Goal: Task Accomplishment & Management: Use online tool/utility

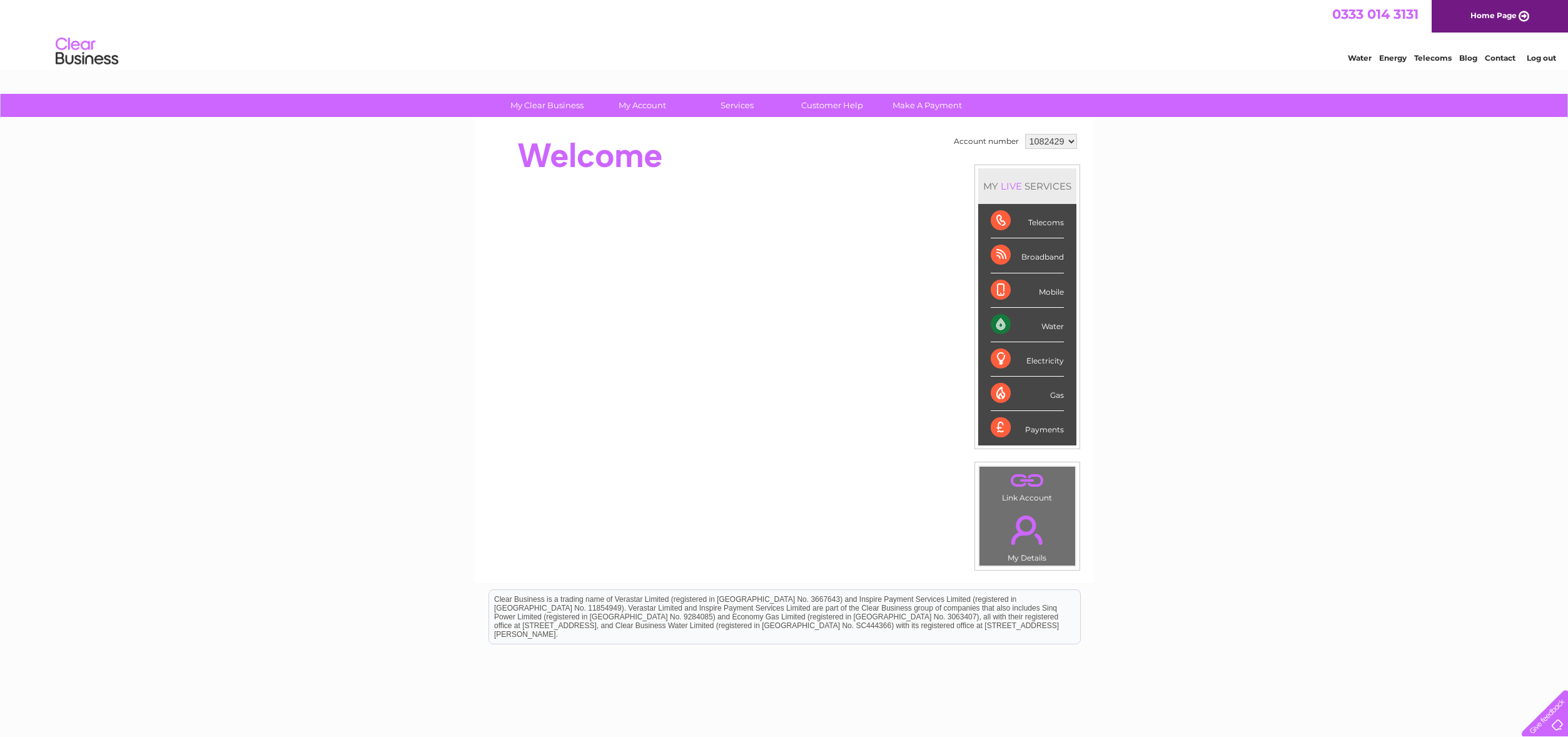
click at [1007, 180] on div "LIVE" at bounding box center [1011, 186] width 26 height 12
click at [1056, 141] on select "1082429" at bounding box center [1051, 141] width 52 height 15
click at [651, 205] on link "E-Billing" at bounding box center [647, 208] width 103 height 25
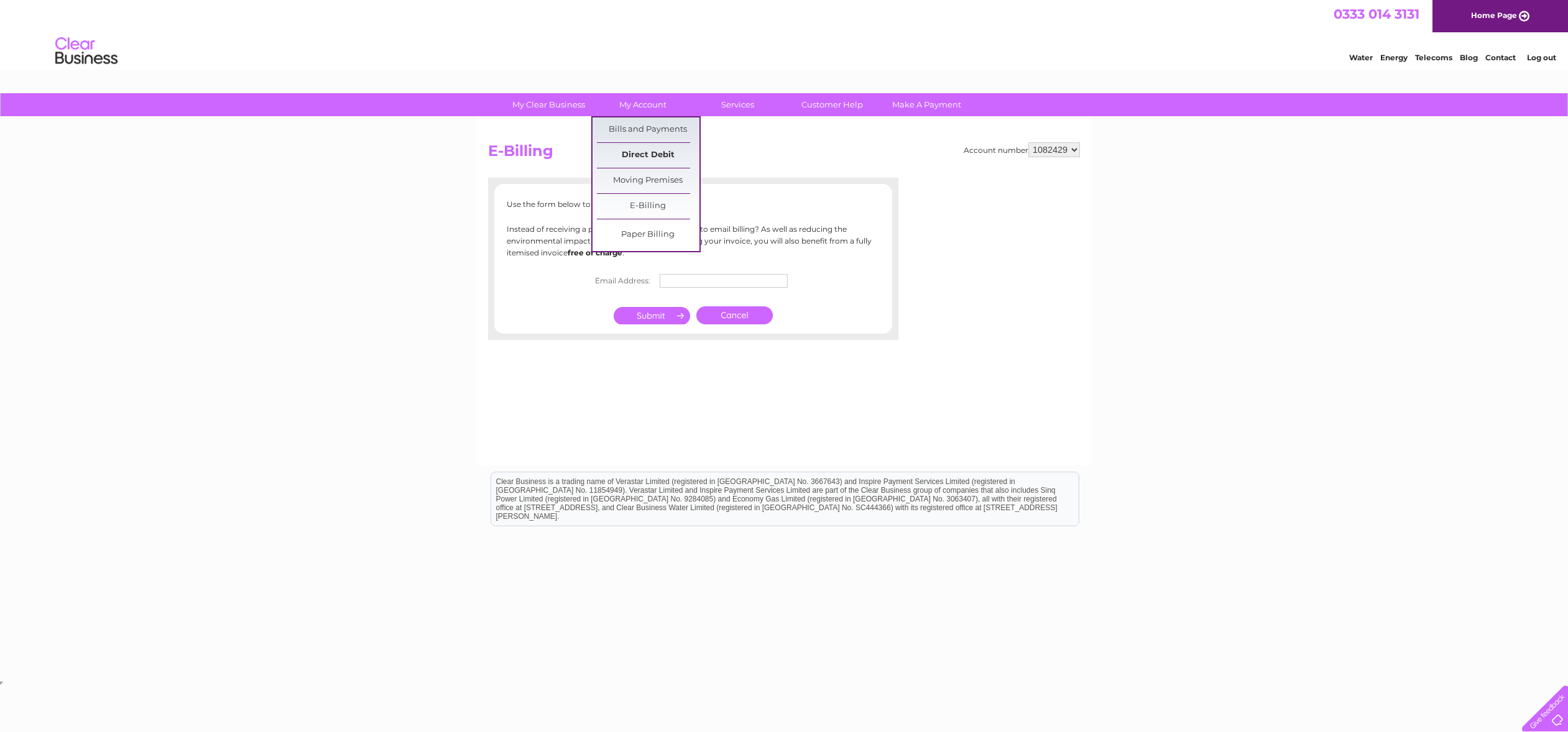
click at [644, 148] on link "Direct Debit" at bounding box center [648, 155] width 103 height 25
click at [644, 154] on link "Direct Debit" at bounding box center [648, 155] width 103 height 25
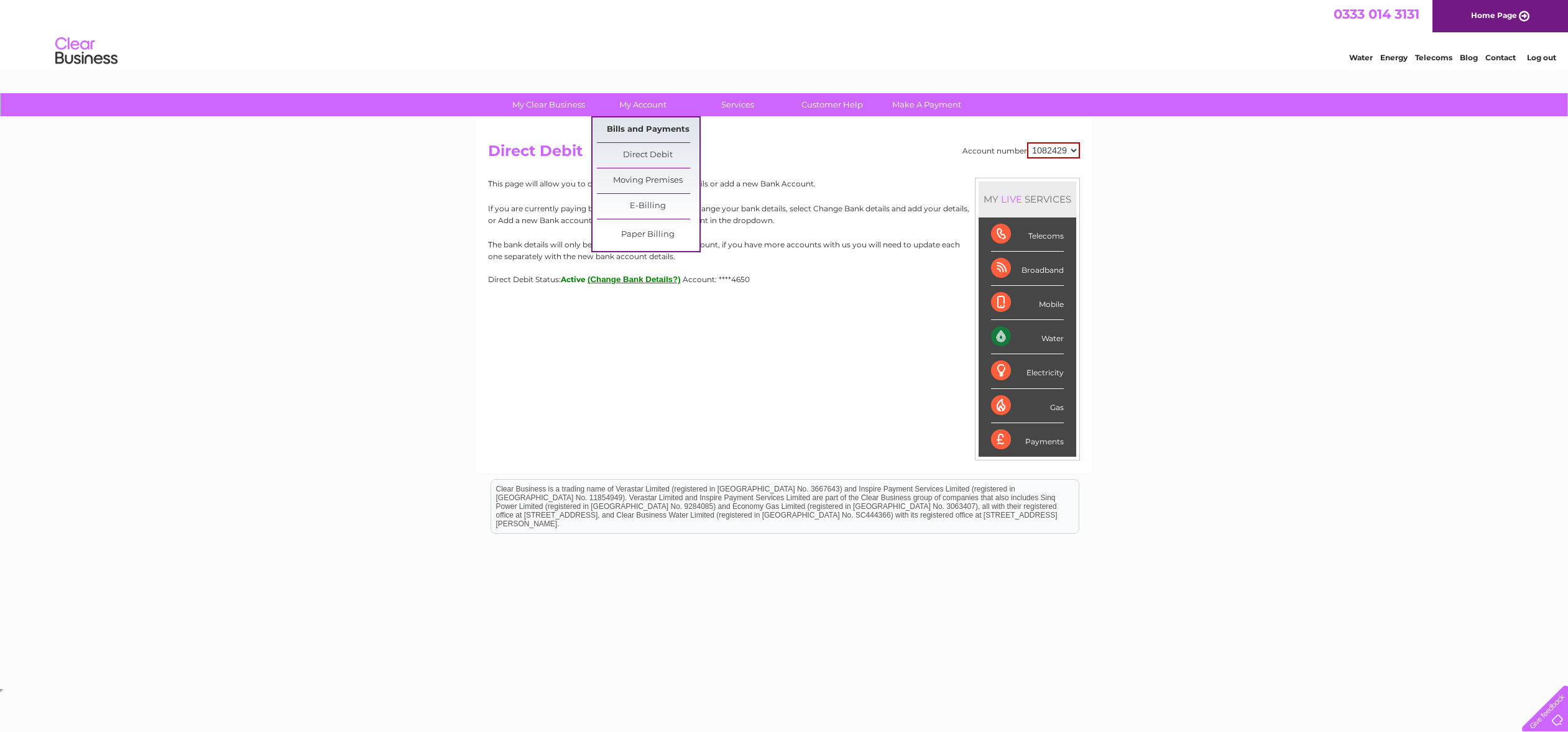
click at [654, 131] on link "Bills and Payments" at bounding box center [648, 129] width 103 height 25
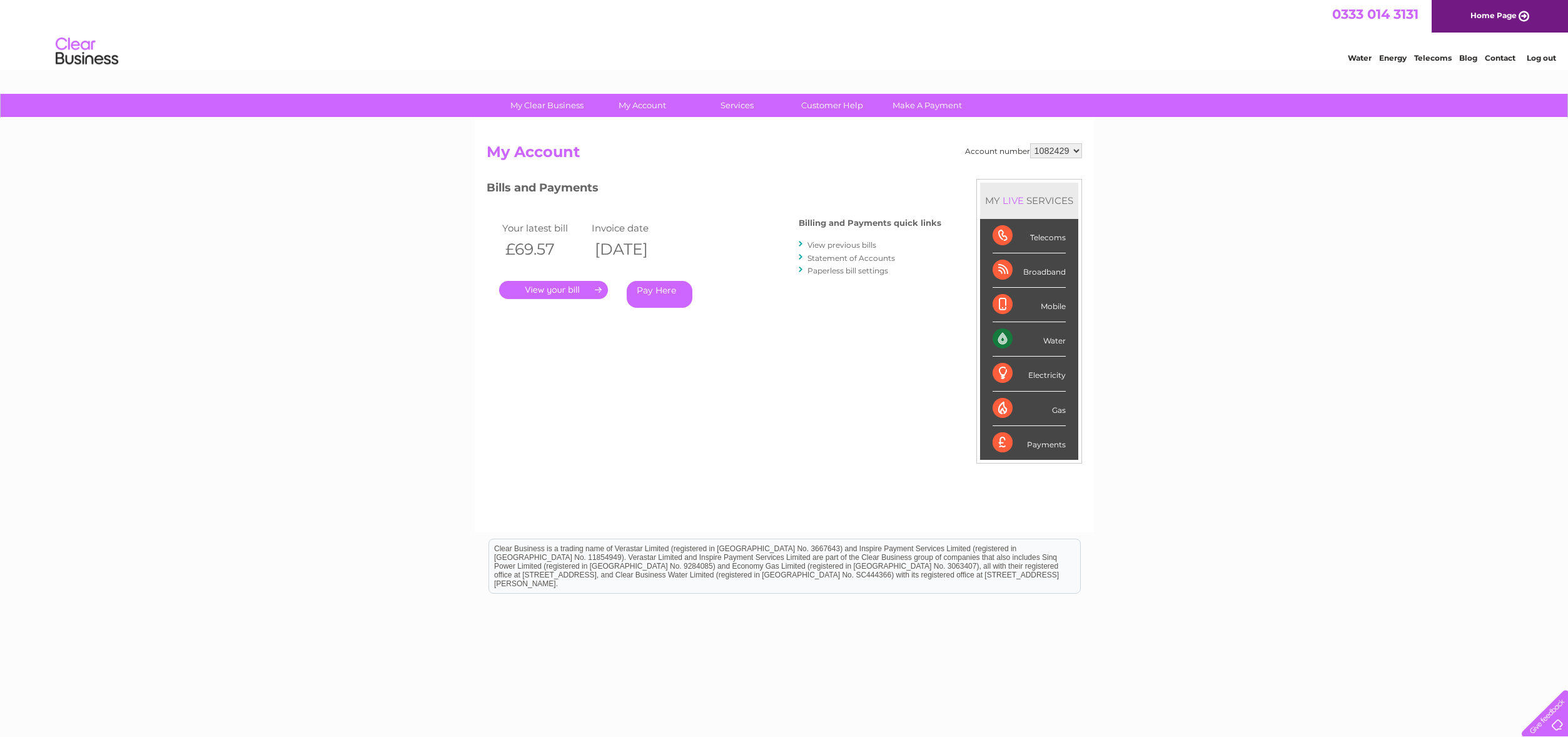
click at [941, 378] on div "Account number 1082429 My Account MY LIVE SERVICES Telecoms Broadband Mobile Wa…" at bounding box center [784, 331] width 596 height 377
click at [852, 257] on link "Statement of Accounts" at bounding box center [851, 258] width 87 height 9
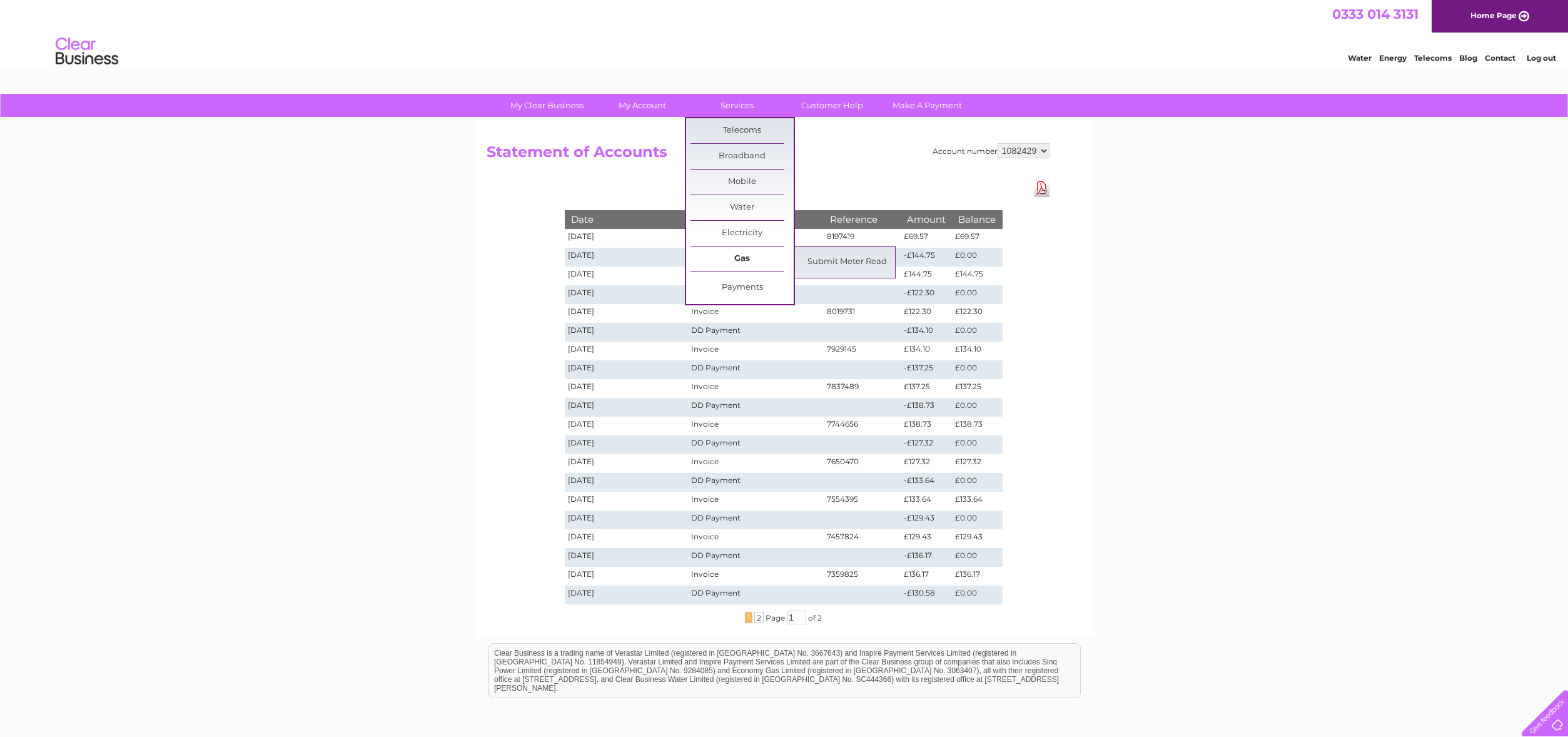
click at [731, 260] on link "Gas" at bounding box center [742, 259] width 103 height 25
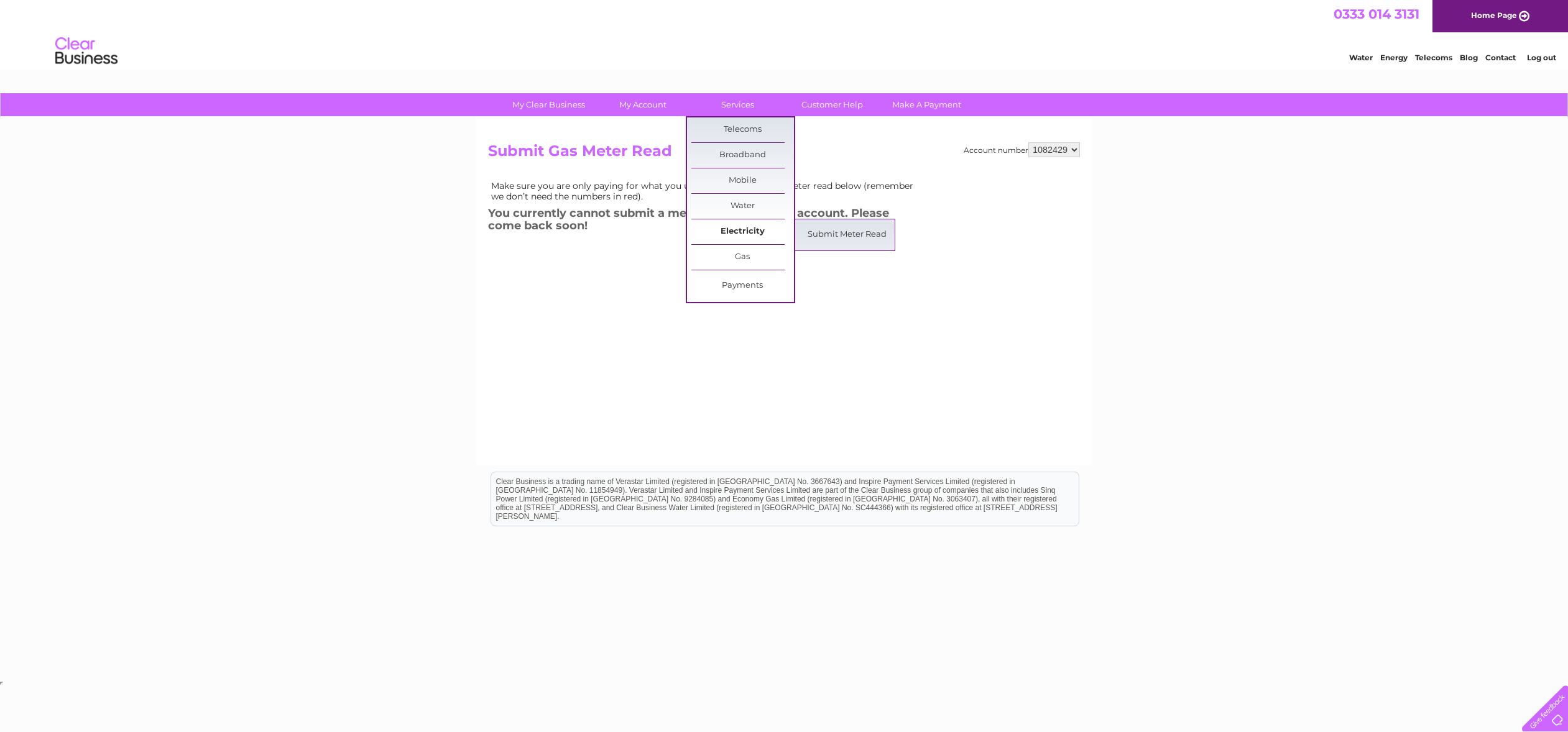
click at [738, 233] on link "Electricity" at bounding box center [743, 232] width 103 height 25
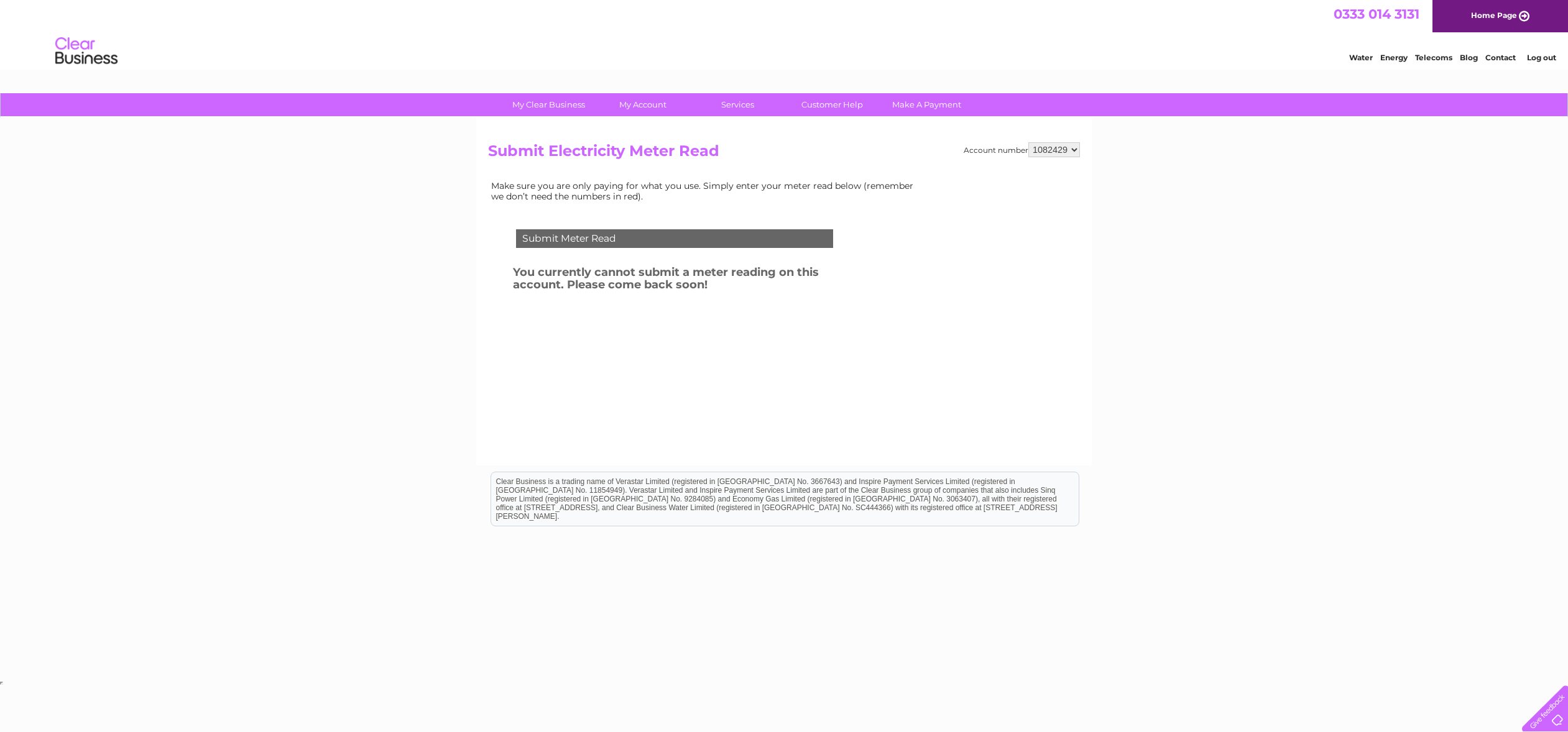
drag, startPoint x: 973, startPoint y: 141, endPoint x: 1032, endPoint y: 143, distance: 59.0
click at [975, 141] on div "Account number 1082429 Submit Electricity Meter Read Make sure you are only pay…" at bounding box center [784, 292] width 615 height 348
click at [1032, 143] on select "1082429" at bounding box center [1054, 149] width 51 height 15
click at [1078, 147] on select "1082429" at bounding box center [1054, 149] width 51 height 15
click at [1073, 148] on select "1082429" at bounding box center [1054, 149] width 51 height 15
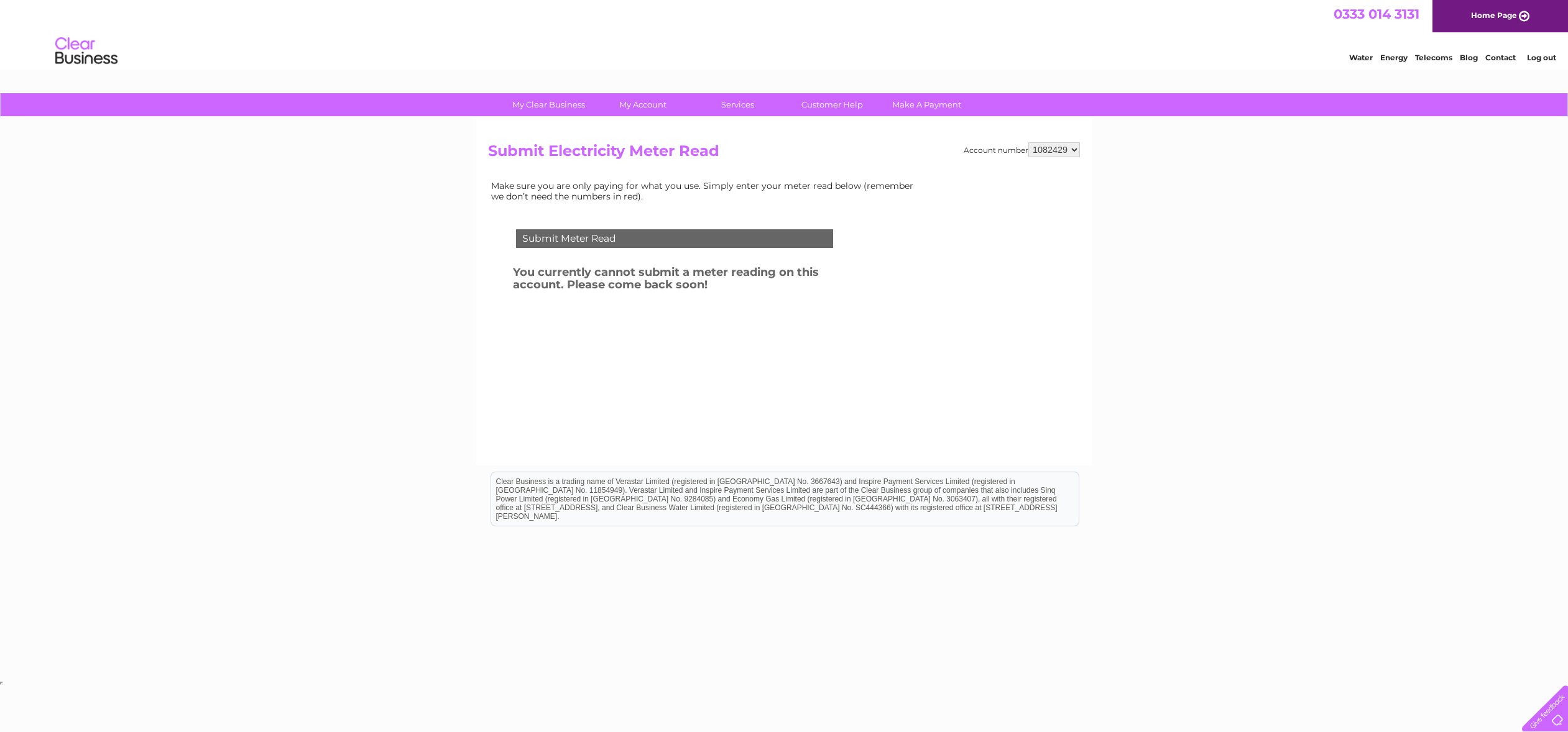
click at [1107, 155] on div "My Clear Business Login Details My Details My Preferences Link Account My Accou…" at bounding box center [784, 386] width 1568 height 585
click at [1075, 153] on select "1082429" at bounding box center [1054, 149] width 51 height 15
click at [1029, 142] on select "1082429" at bounding box center [1054, 149] width 51 height 15
click at [1103, 178] on div "My Clear Business Login Details My Details My Preferences Link Account My Accou…" at bounding box center [784, 386] width 1568 height 585
click at [882, 168] on div "Account number 1082429 Submit Electricity Meter Read Make sure you are only pay…" at bounding box center [784, 284] width 592 height 285
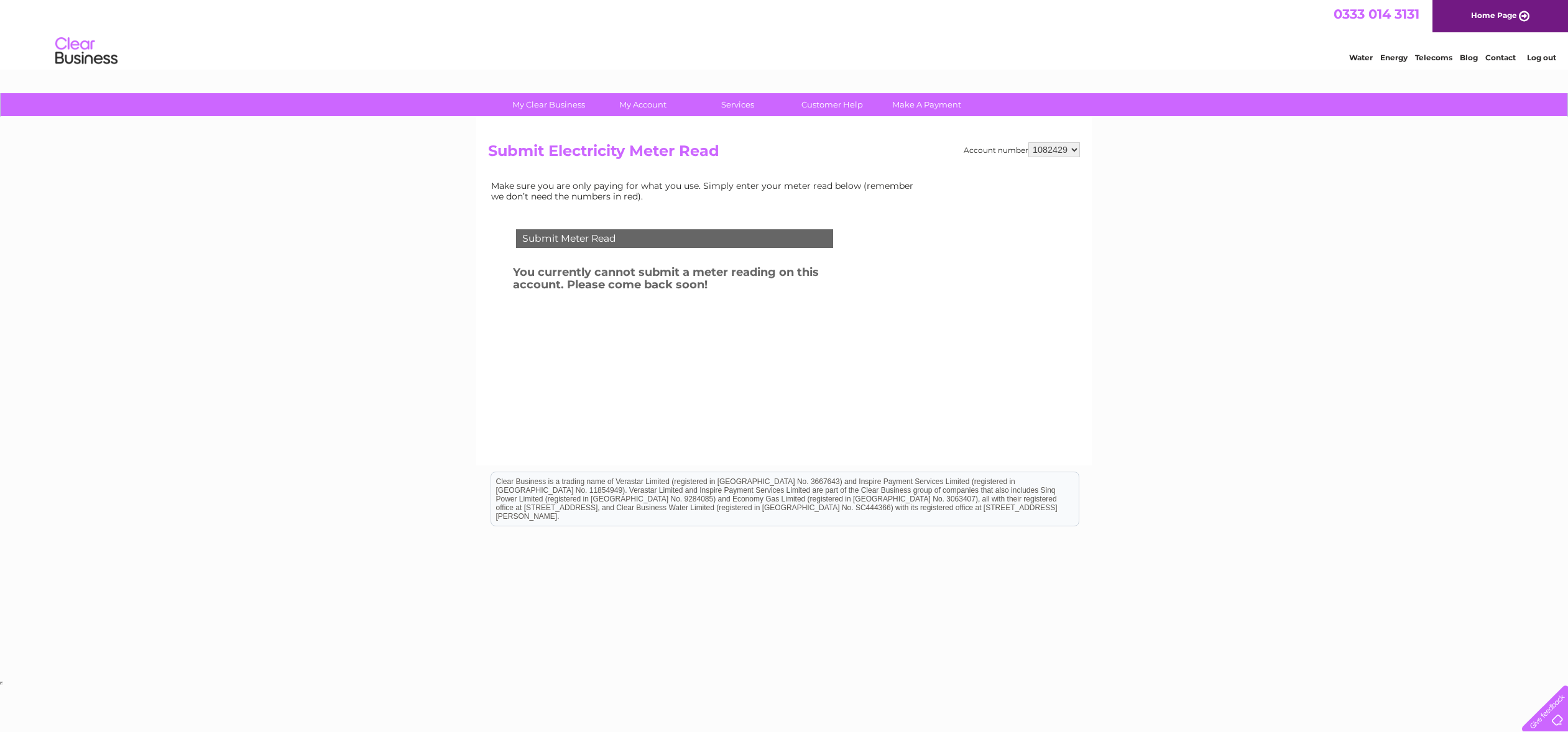
drag, startPoint x: 882, startPoint y: 168, endPoint x: 435, endPoint y: 175, distance: 447.1
click at [435, 175] on div "My Clear Business Login Details My Details My Preferences Link Account My Accou…" at bounding box center [784, 386] width 1568 height 585
